Goal: Navigation & Orientation: Find specific page/section

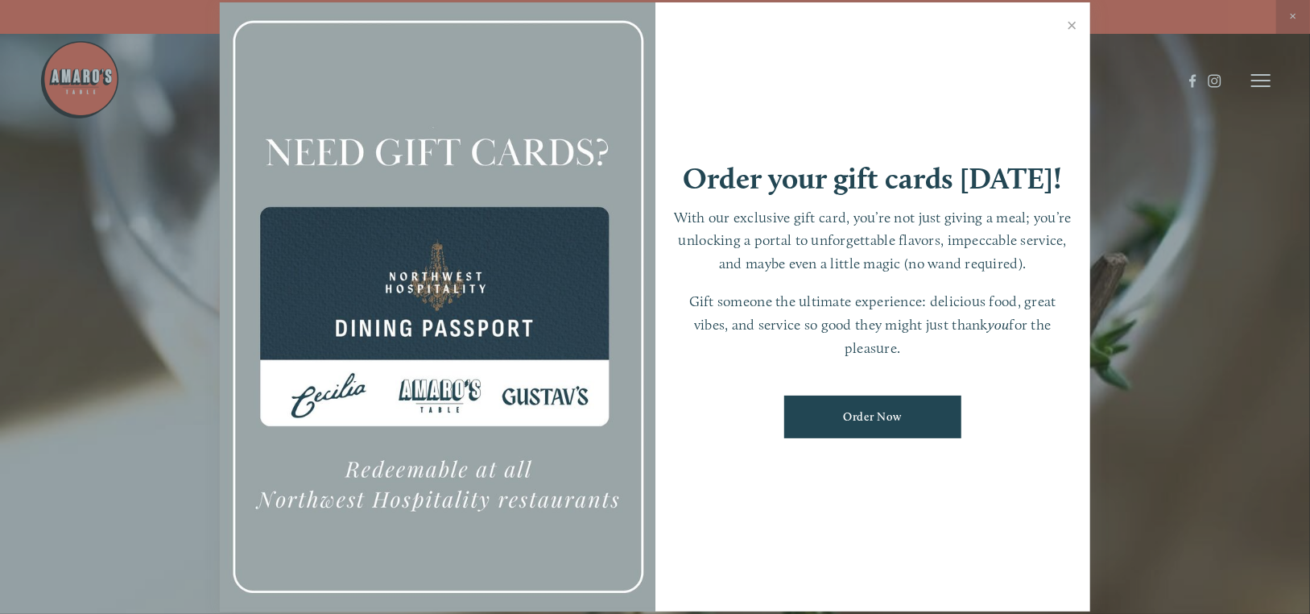
click at [1073, 27] on link "Close" at bounding box center [1071, 27] width 31 height 45
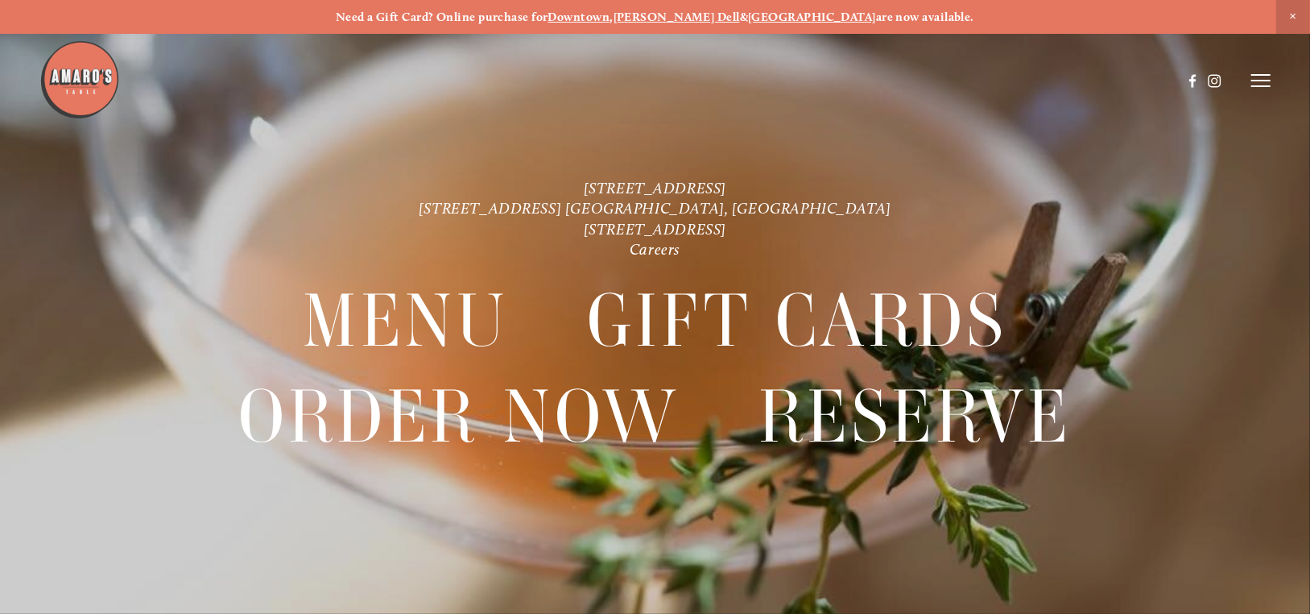
click at [1257, 75] on line at bounding box center [1260, 75] width 19 height 0
click at [1255, 89] on header "Menu Order Now Visit Gallery 0" at bounding box center [654, 81] width 1231 height 162
click at [1255, 80] on icon at bounding box center [1260, 80] width 19 height 14
click at [1065, 83] on span "Visit" at bounding box center [1070, 80] width 23 height 14
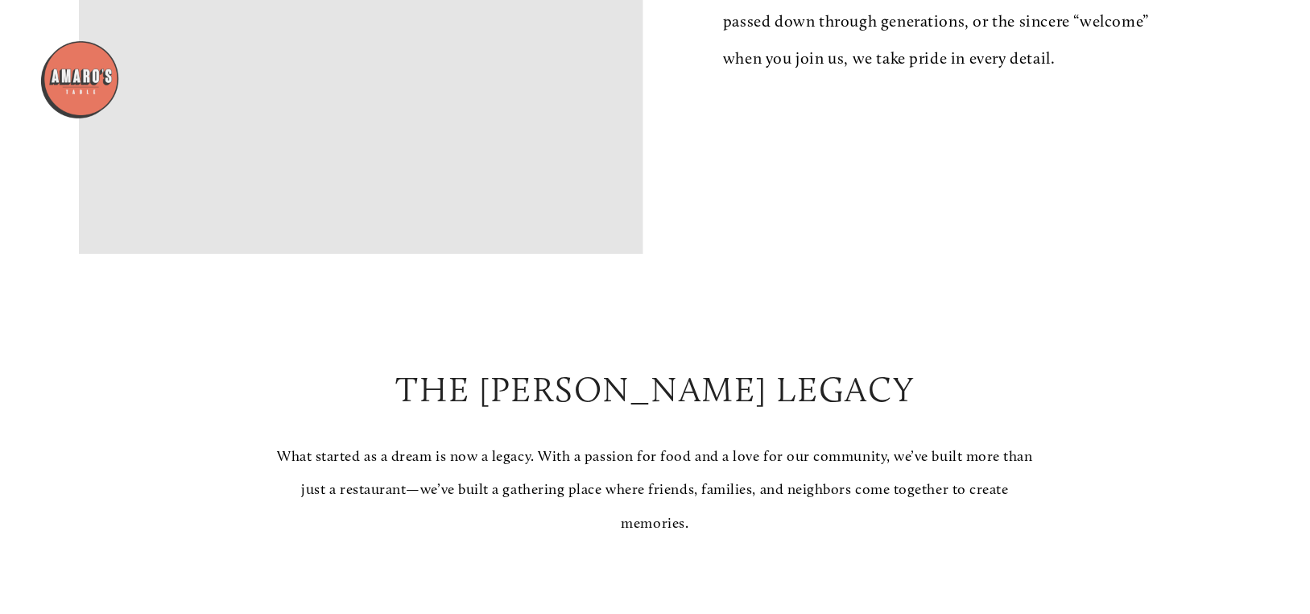
scroll to position [952, 0]
